Goal: Navigation & Orientation: Find specific page/section

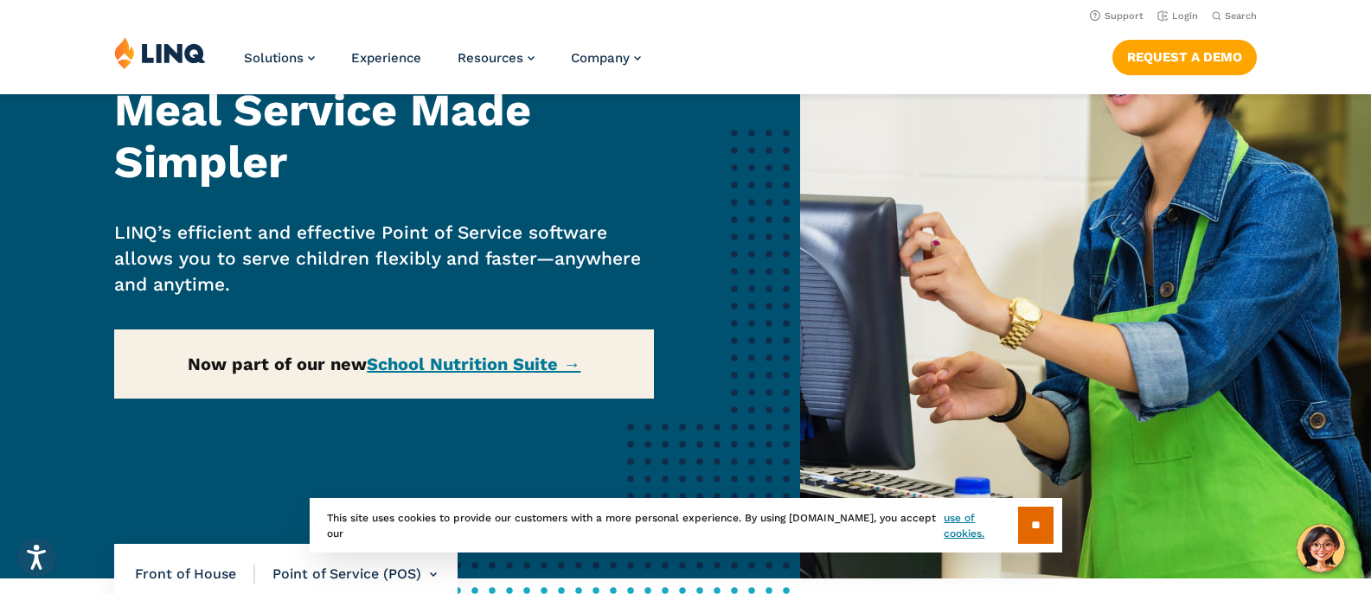
click at [470, 370] on div "Home / Solutions / LINQ Nutrition / School Nutrition / Front of House / Point o…" at bounding box center [400, 250] width 800 height 656
click at [471, 367] on div "Home / Solutions / LINQ Nutrition / School Nutrition / Front of House / Point o…" at bounding box center [400, 250] width 800 height 656
click at [472, 367] on div "Home / Solutions / LINQ Nutrition / School Nutrition / Front of House / Point o…" at bounding box center [400, 250] width 800 height 656
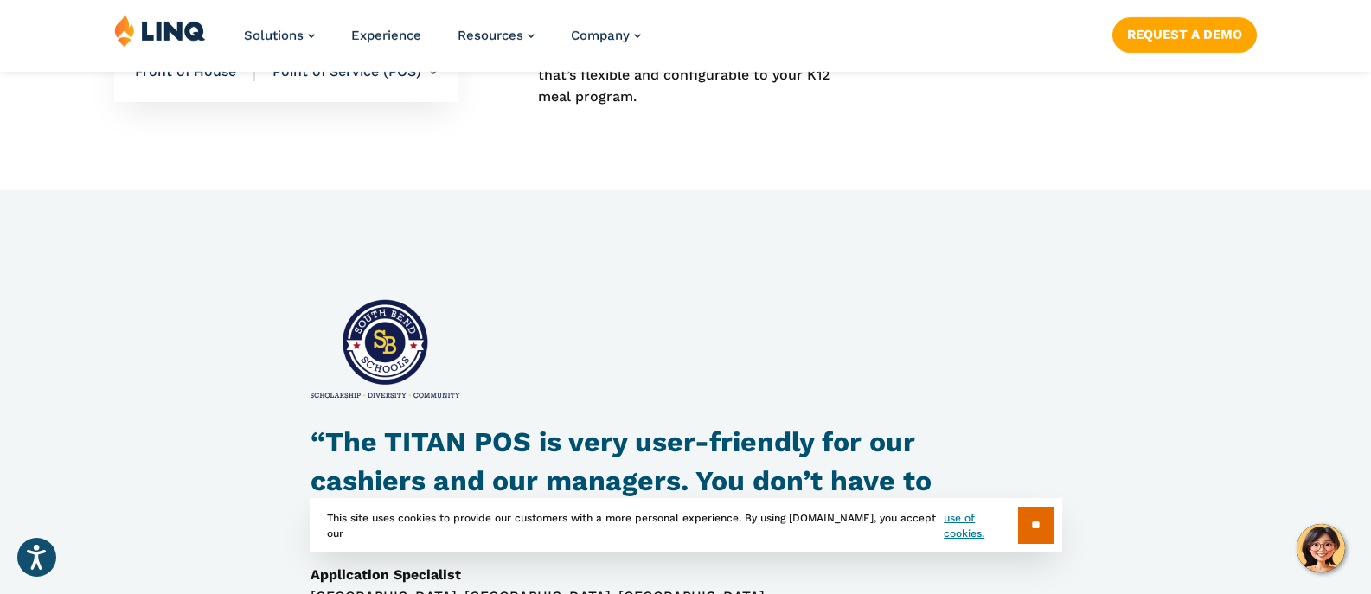
scroll to position [1557, 0]
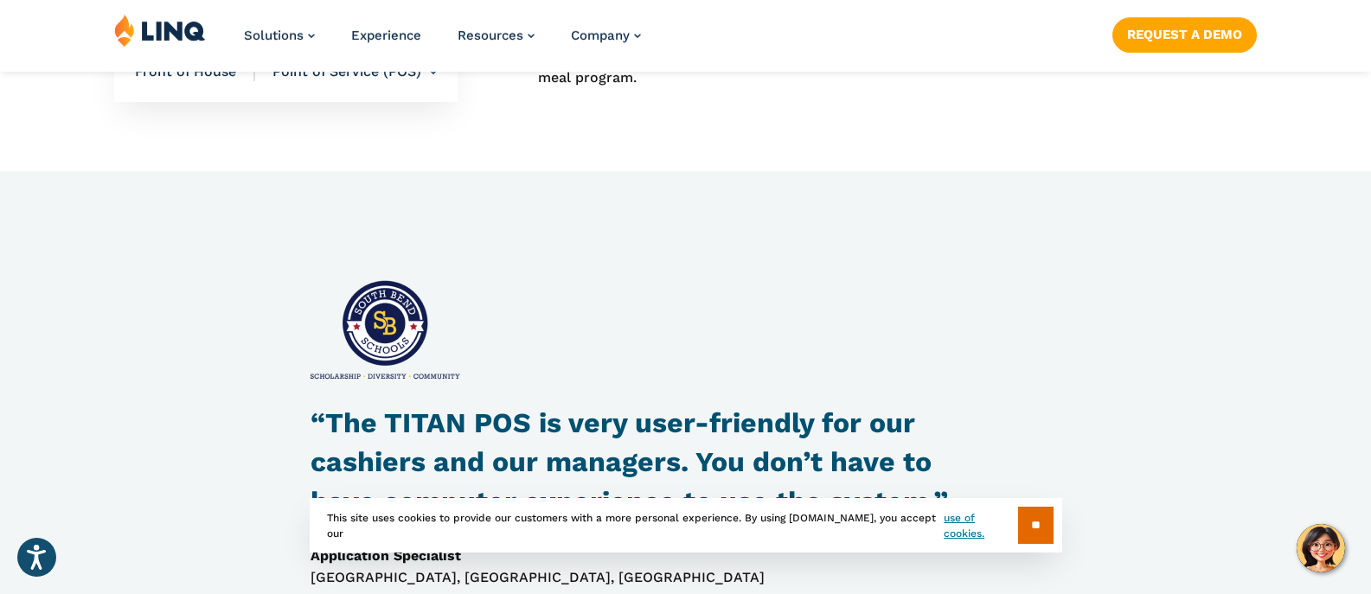
click at [1176, 452] on div "“The TITAN POS is very user-friendly for our cashiers and our managers. You don…" at bounding box center [685, 440] width 1371 height 344
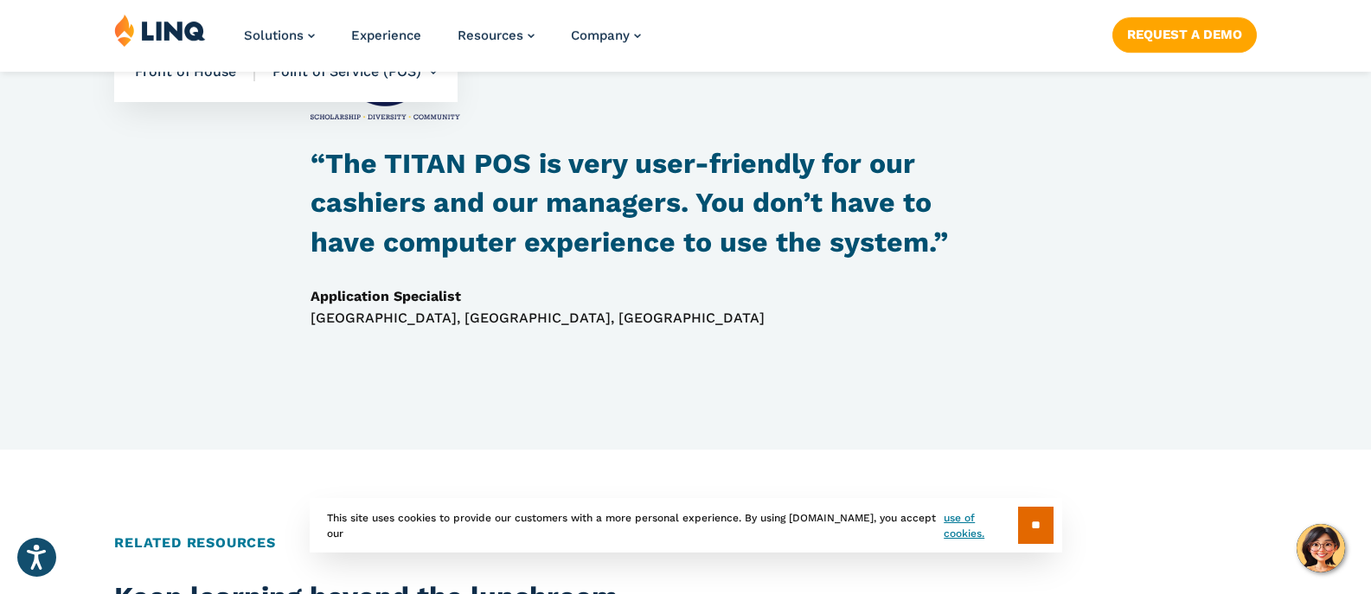
scroll to position [2076, 0]
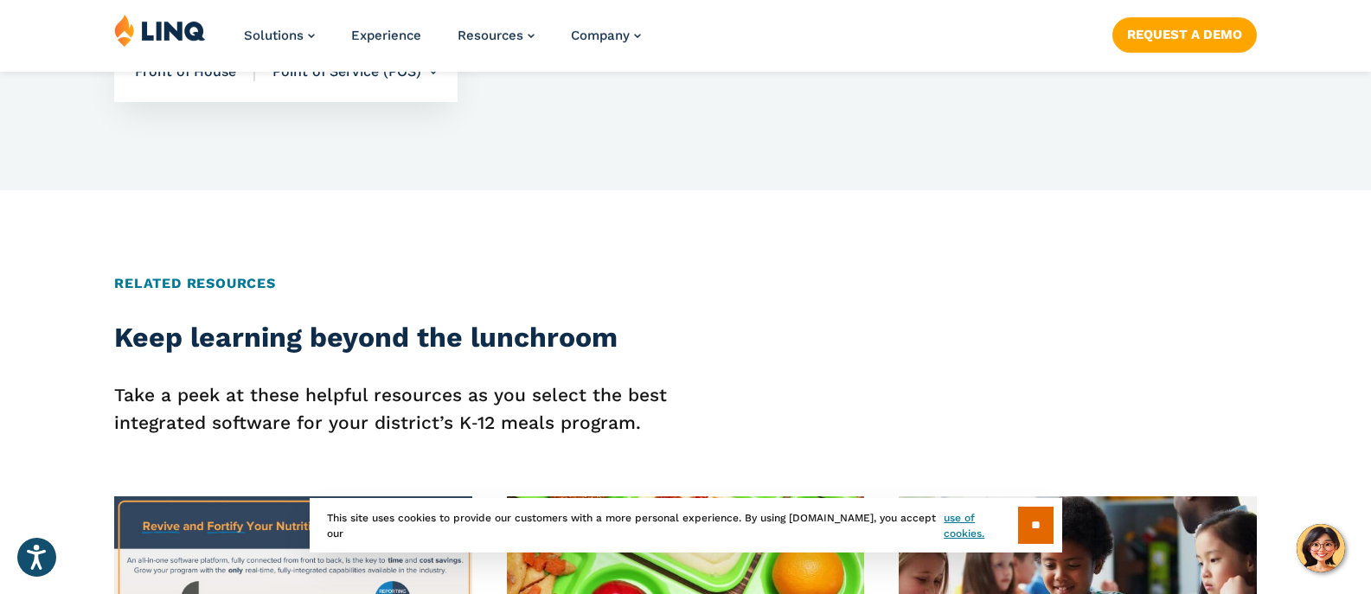
click at [1044, 524] on input "**" at bounding box center [1035, 525] width 35 height 37
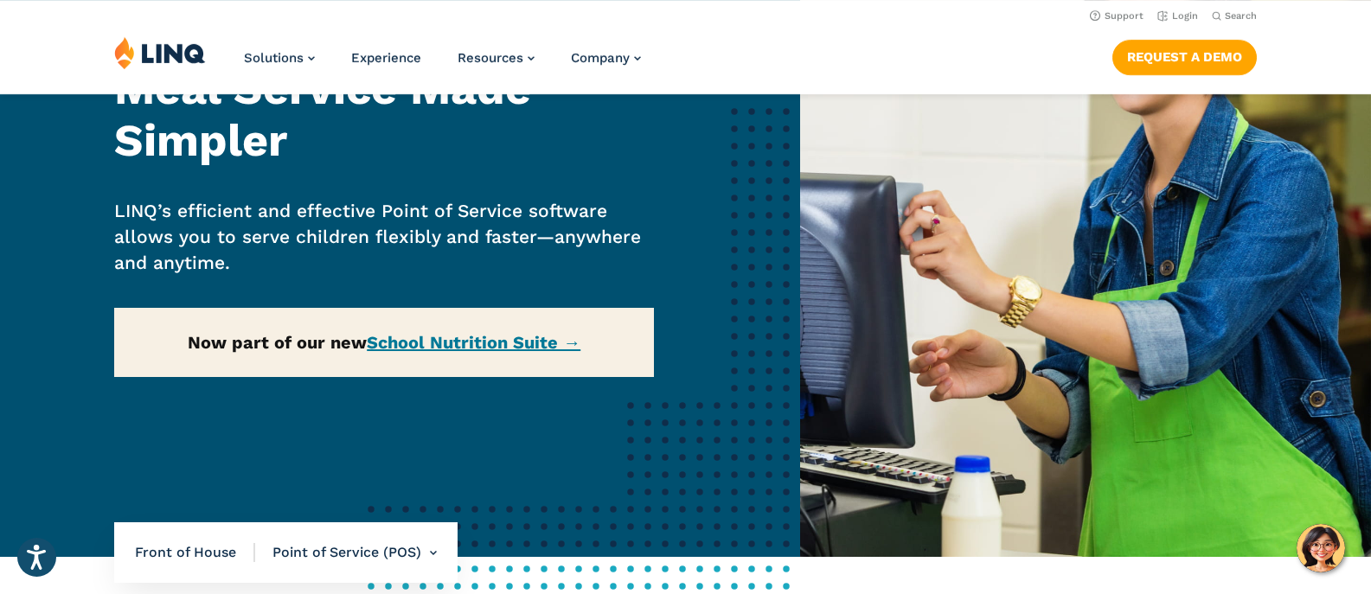
scroll to position [193, 0]
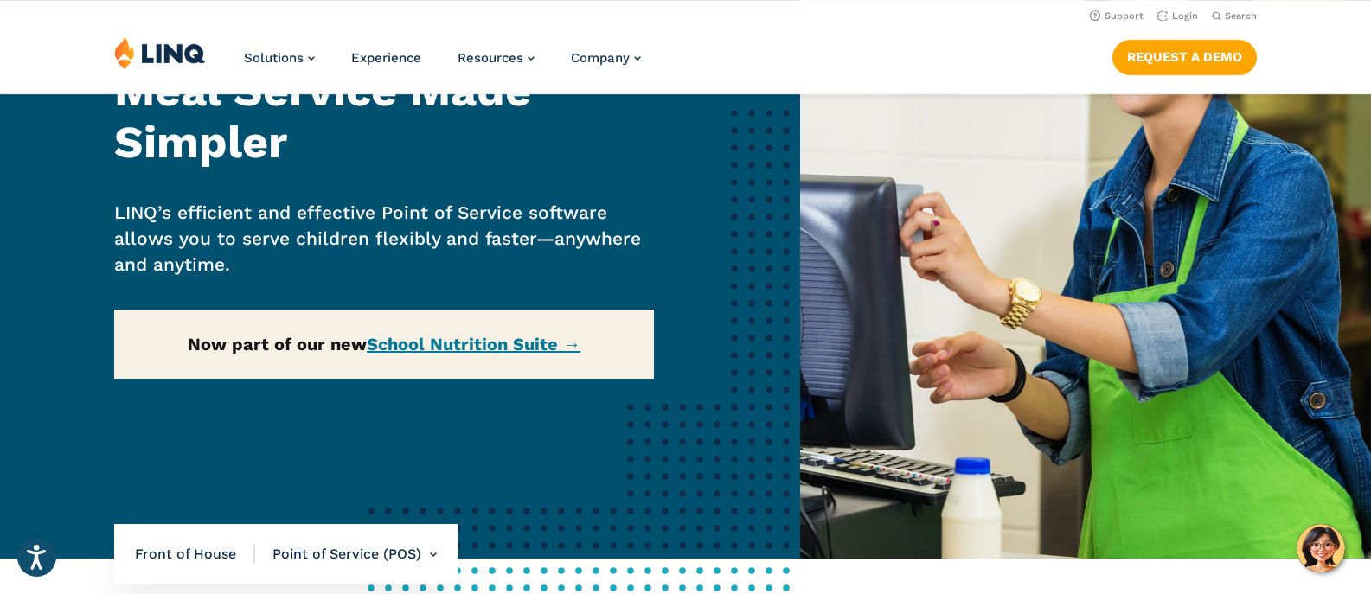
click at [531, 348] on div "Home / Solutions / LINQ Nutrition / School Nutrition / Front of House / Point o…" at bounding box center [400, 230] width 800 height 656
click at [573, 344] on div "Home / Solutions / LINQ Nutrition / School Nutrition / Front of House / Point o…" at bounding box center [400, 230] width 800 height 656
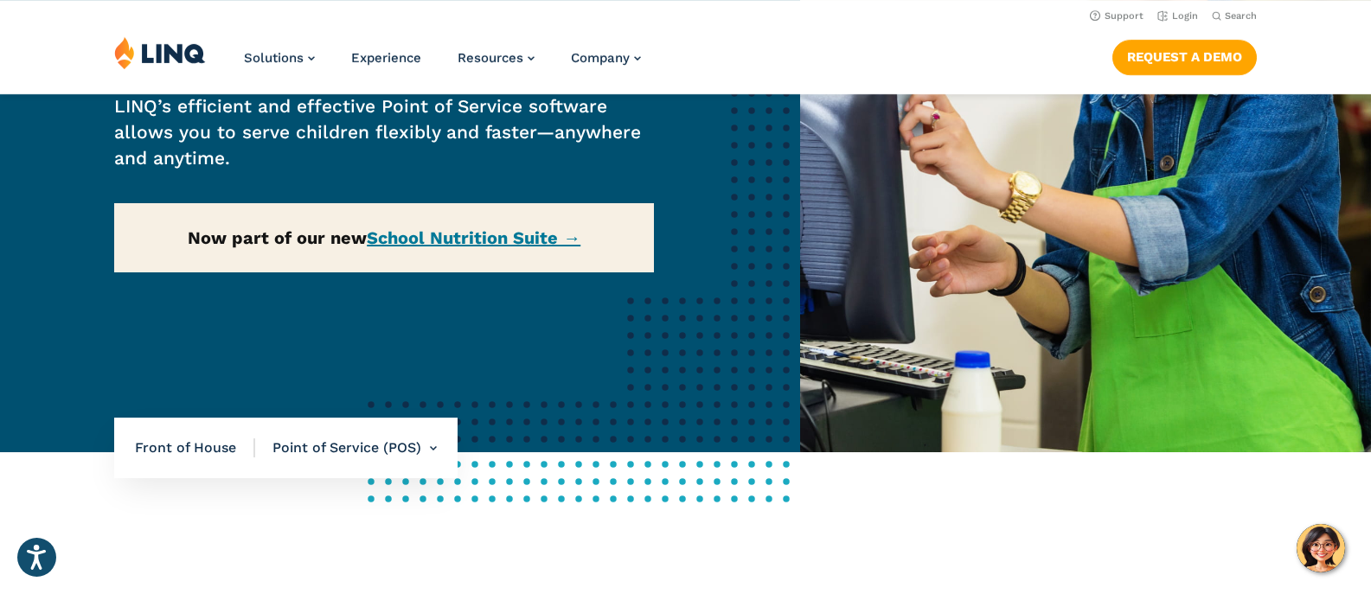
scroll to position [539, 0]
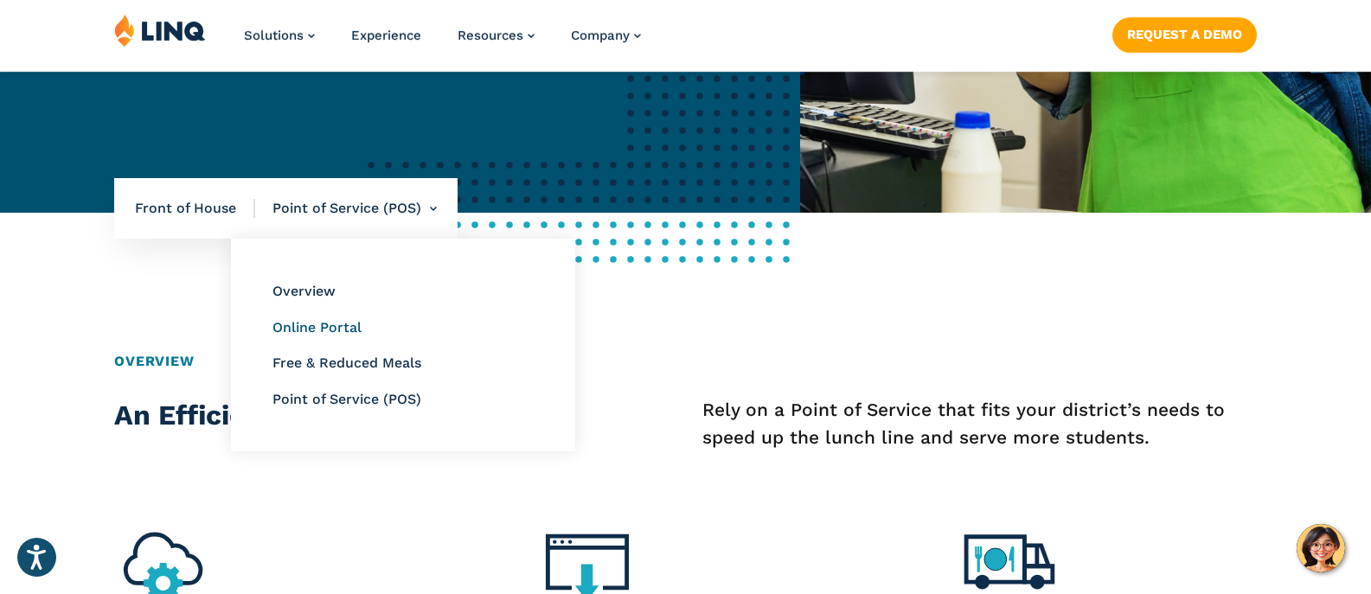
click at [329, 326] on link "Online Portal" at bounding box center [316, 327] width 89 height 16
